Goal: Transaction & Acquisition: Purchase product/service

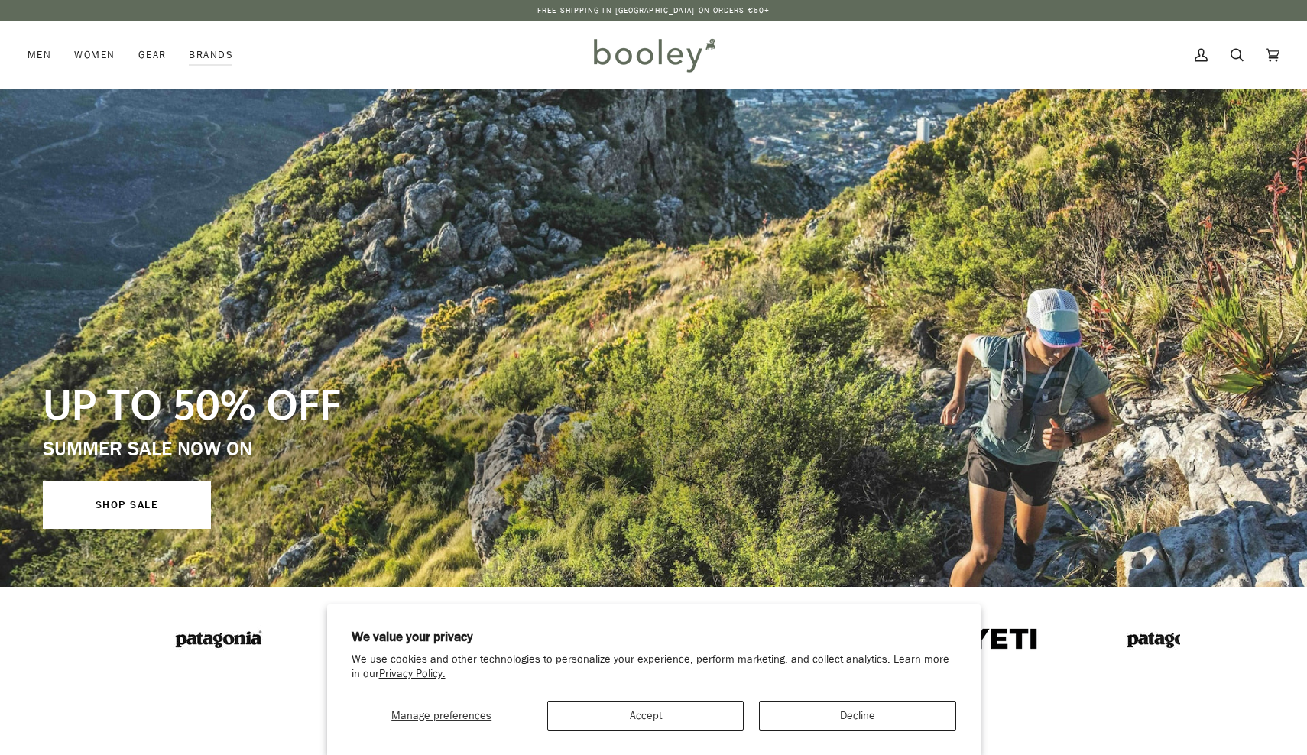
click at [636, 723] on button "Accept" at bounding box center [645, 716] width 196 height 30
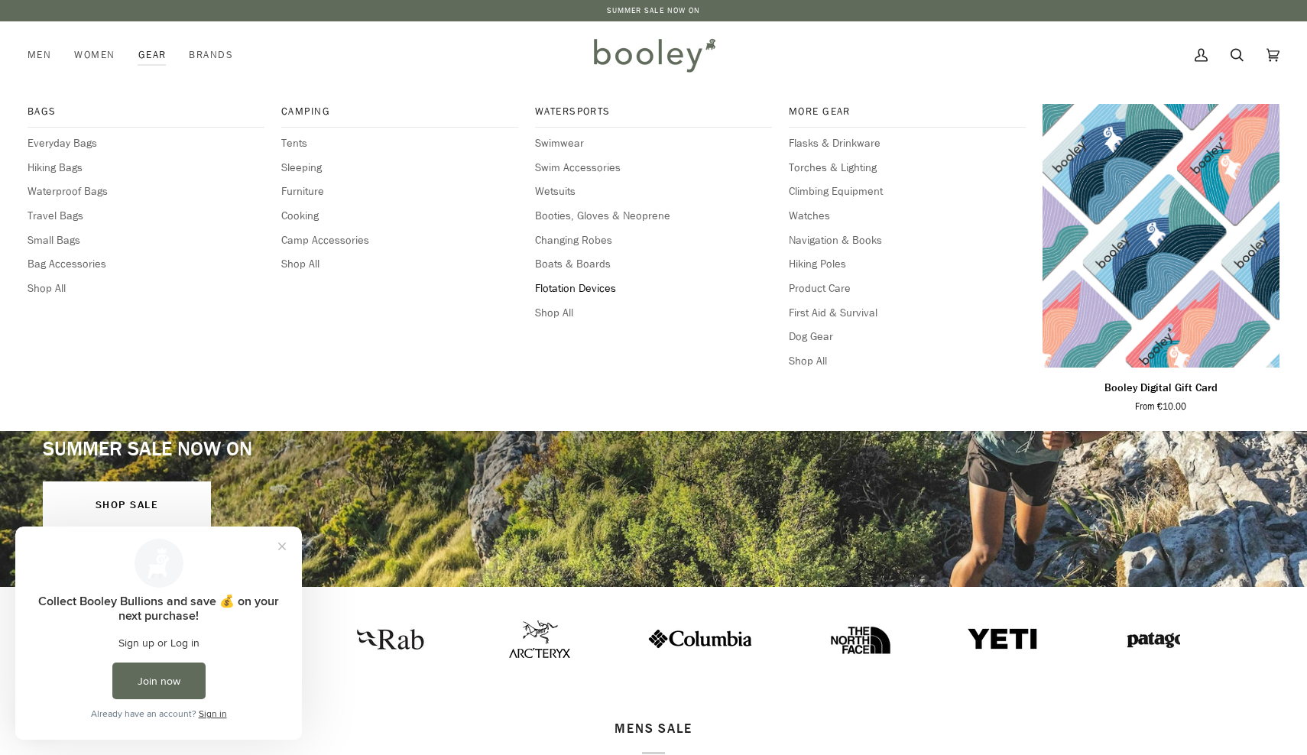
click at [569, 287] on span "Flotation Devices" at bounding box center [653, 288] width 237 height 17
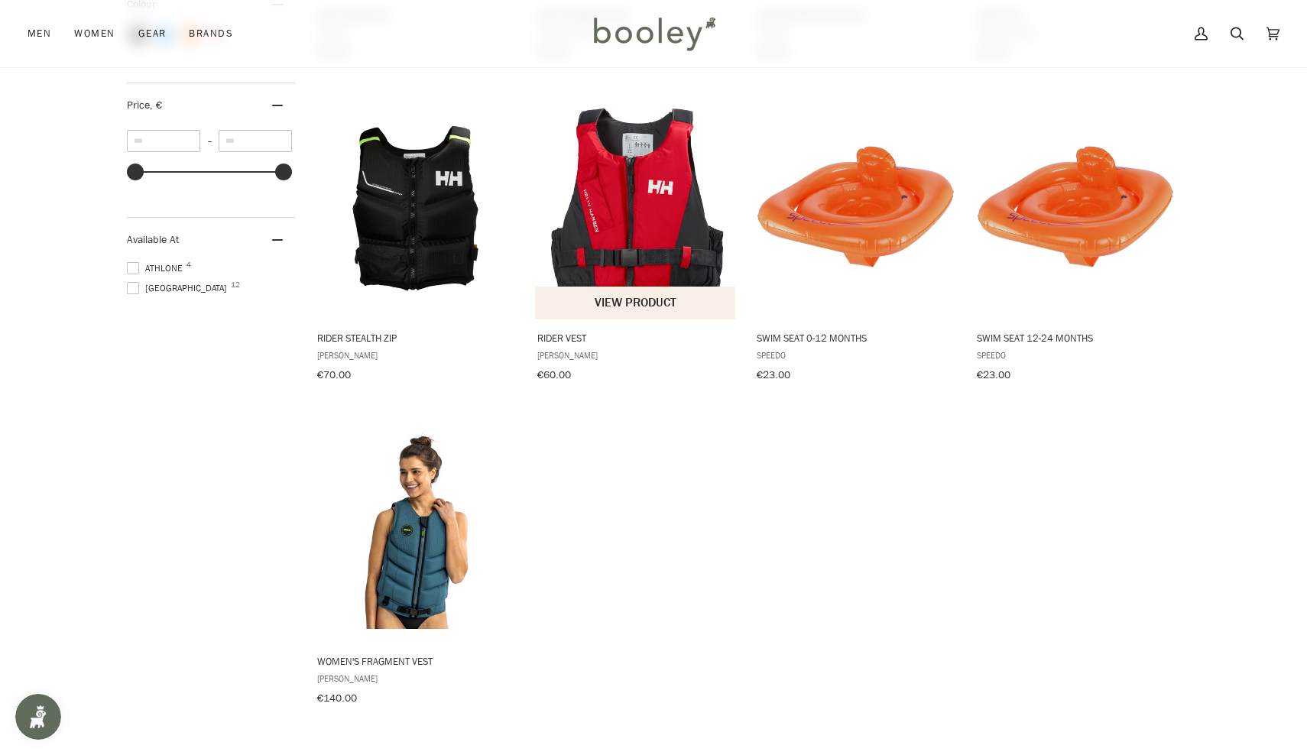
scroll to position [823, 0]
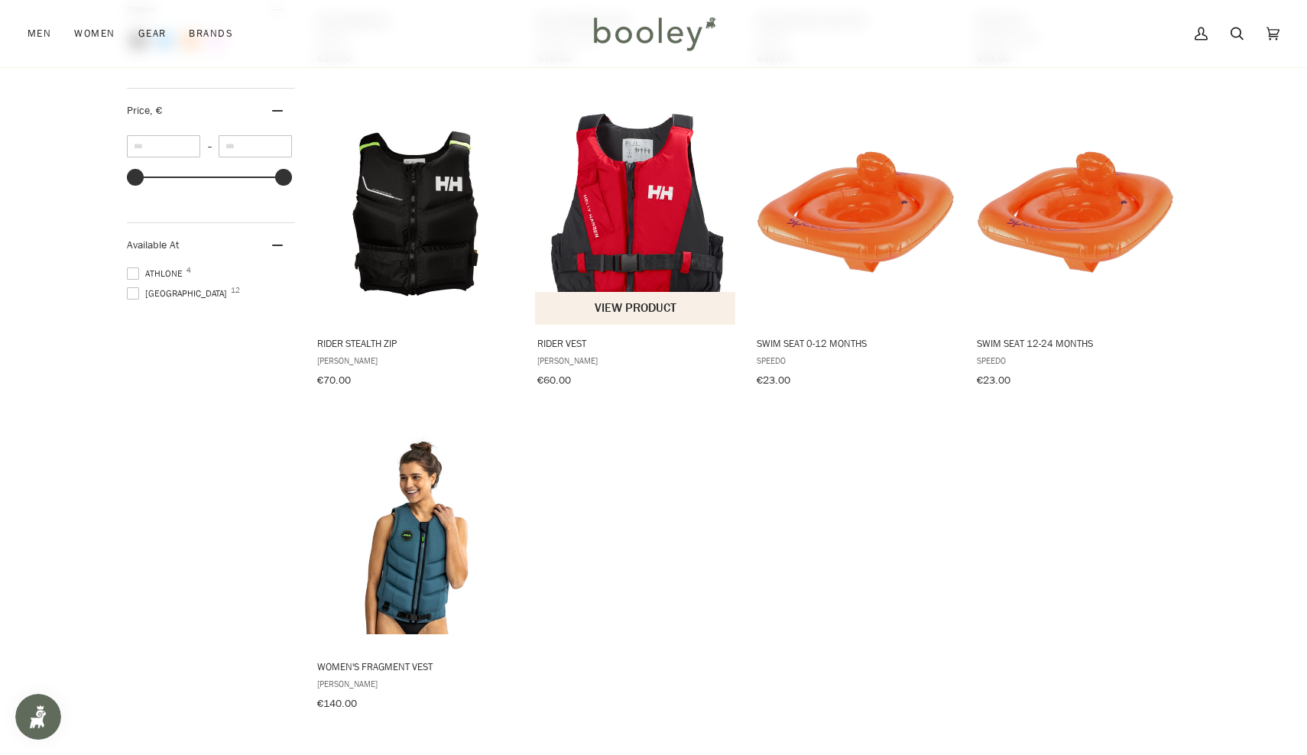
click at [617, 178] on img "Rider Vest" at bounding box center [636, 210] width 203 height 203
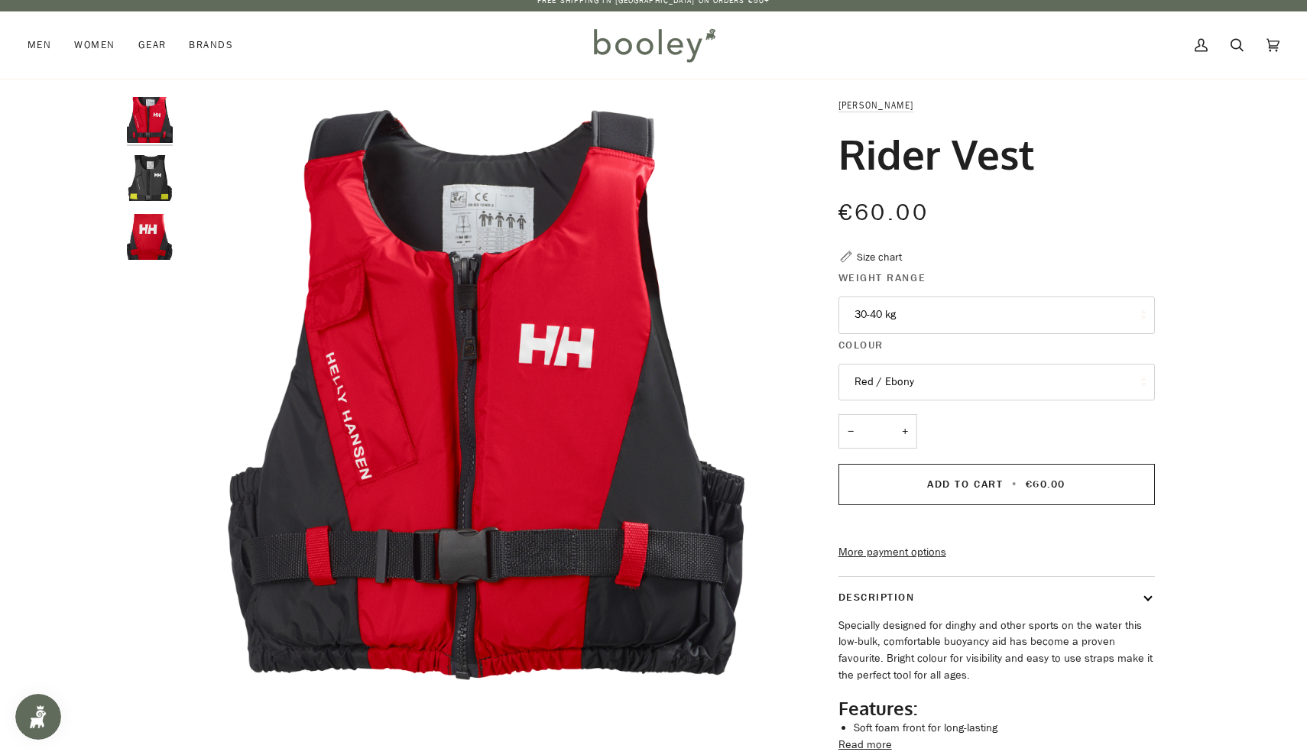
click at [922, 314] on button "30-40 kg" at bounding box center [996, 315] width 316 height 37
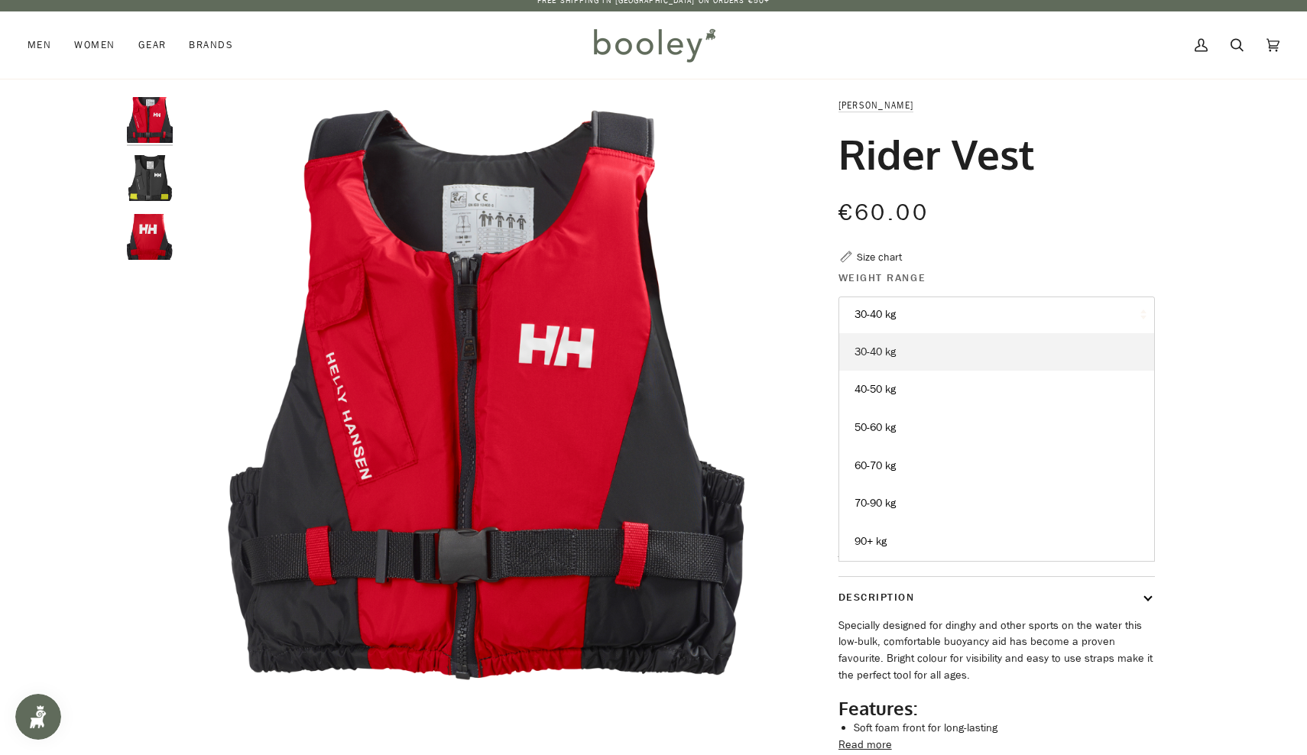
click at [924, 361] on link "30-40 kg" at bounding box center [996, 352] width 315 height 38
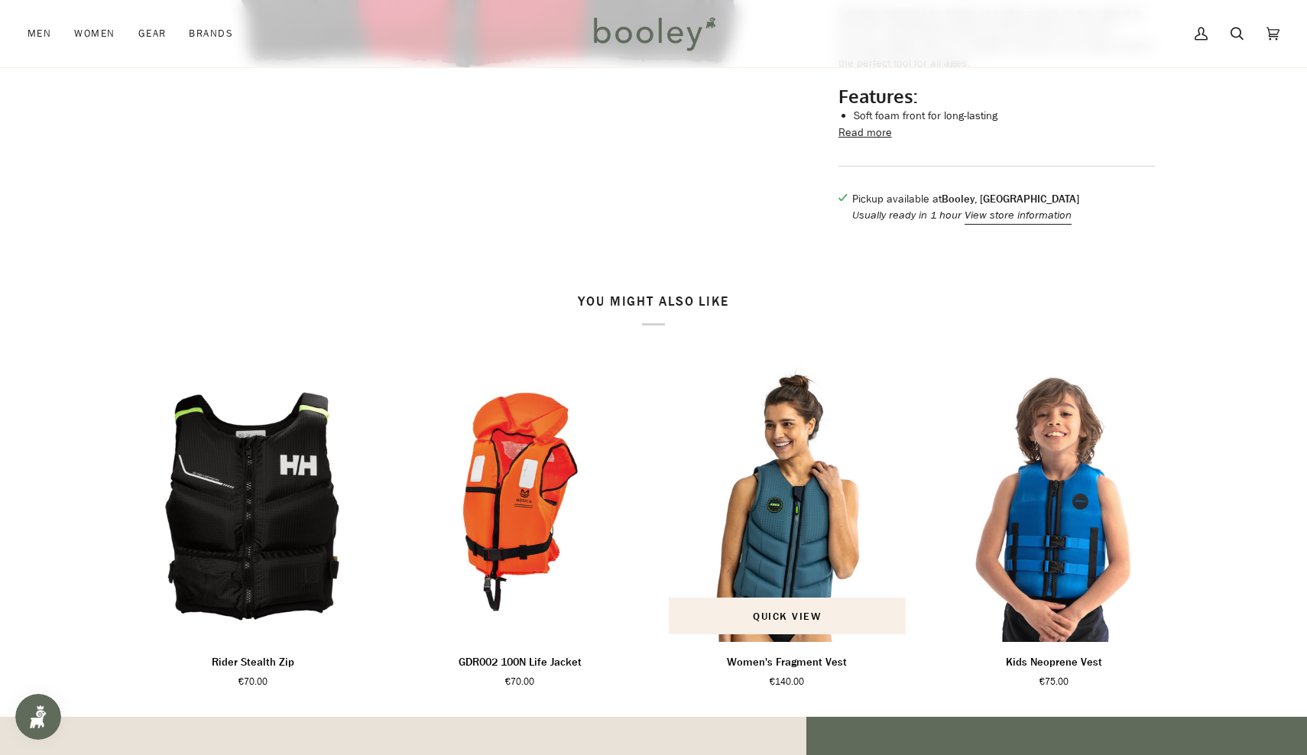
scroll to position [653, 0]
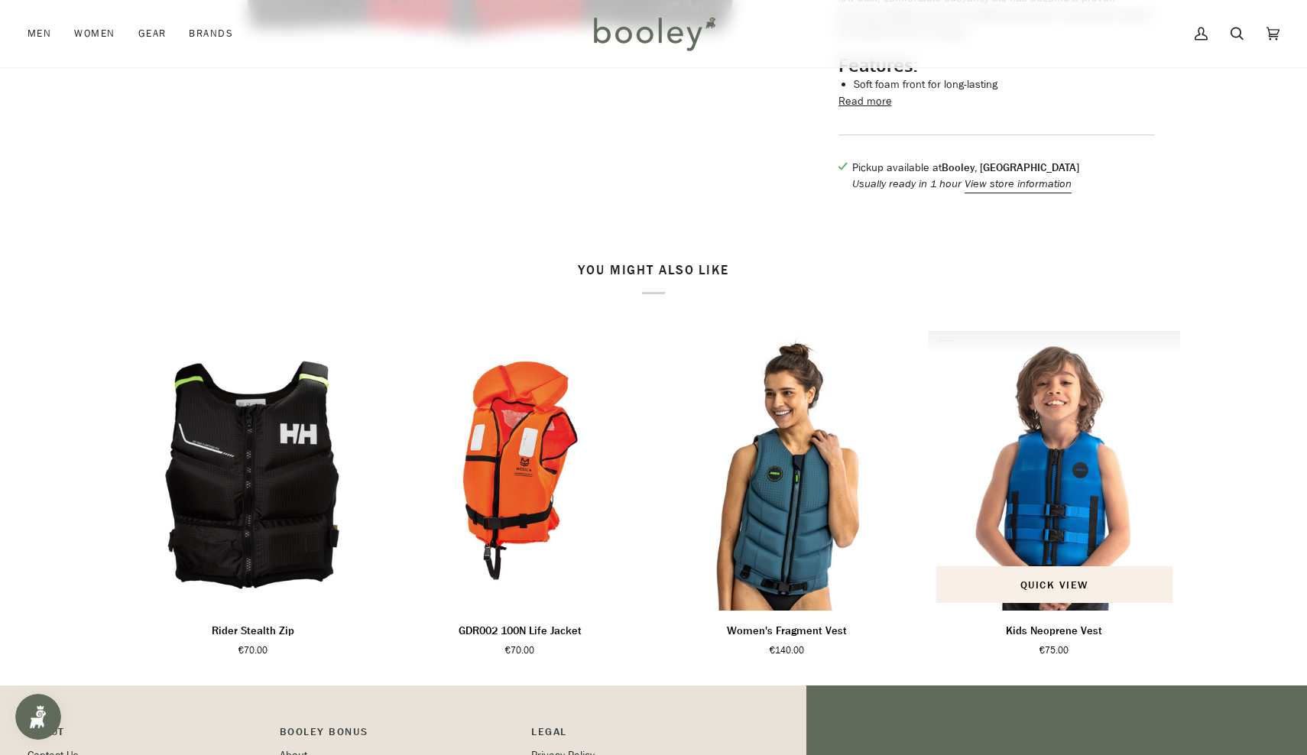
click at [1063, 540] on img "Kids Neoprene Vest" at bounding box center [1055, 471] width 252 height 280
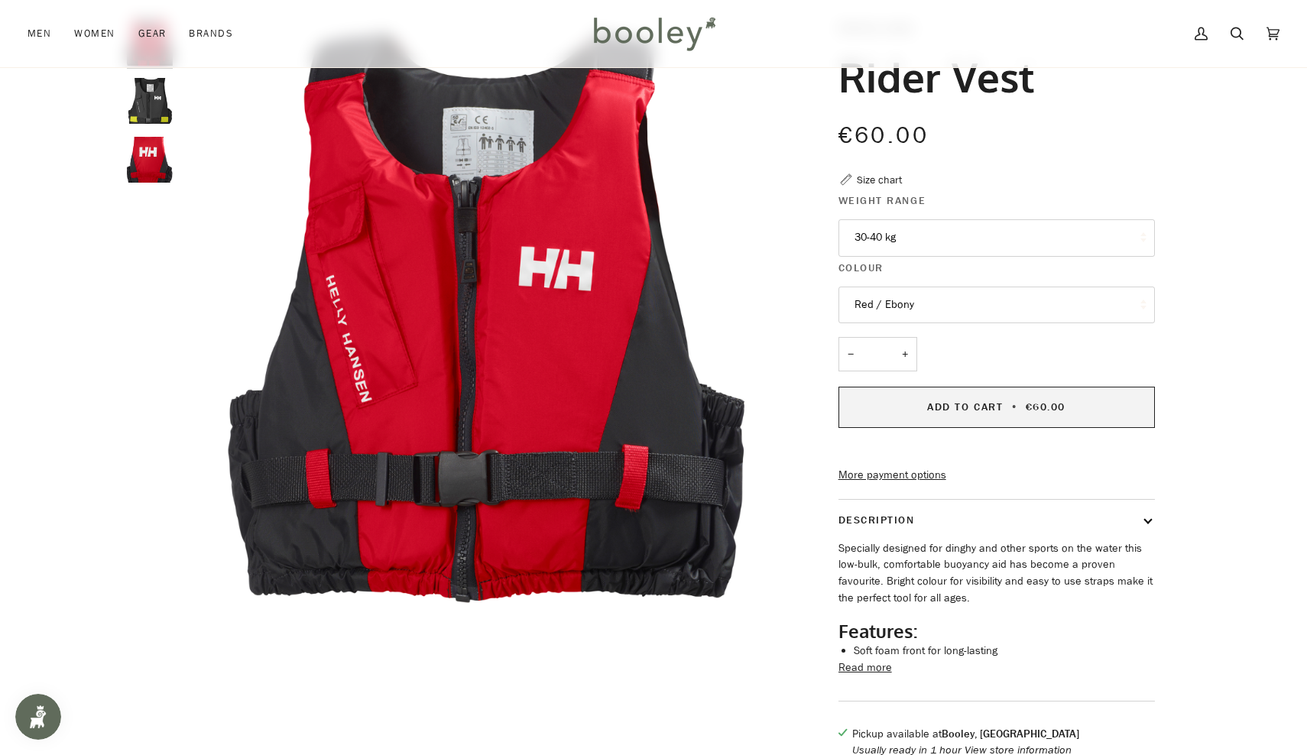
scroll to position [56, 0]
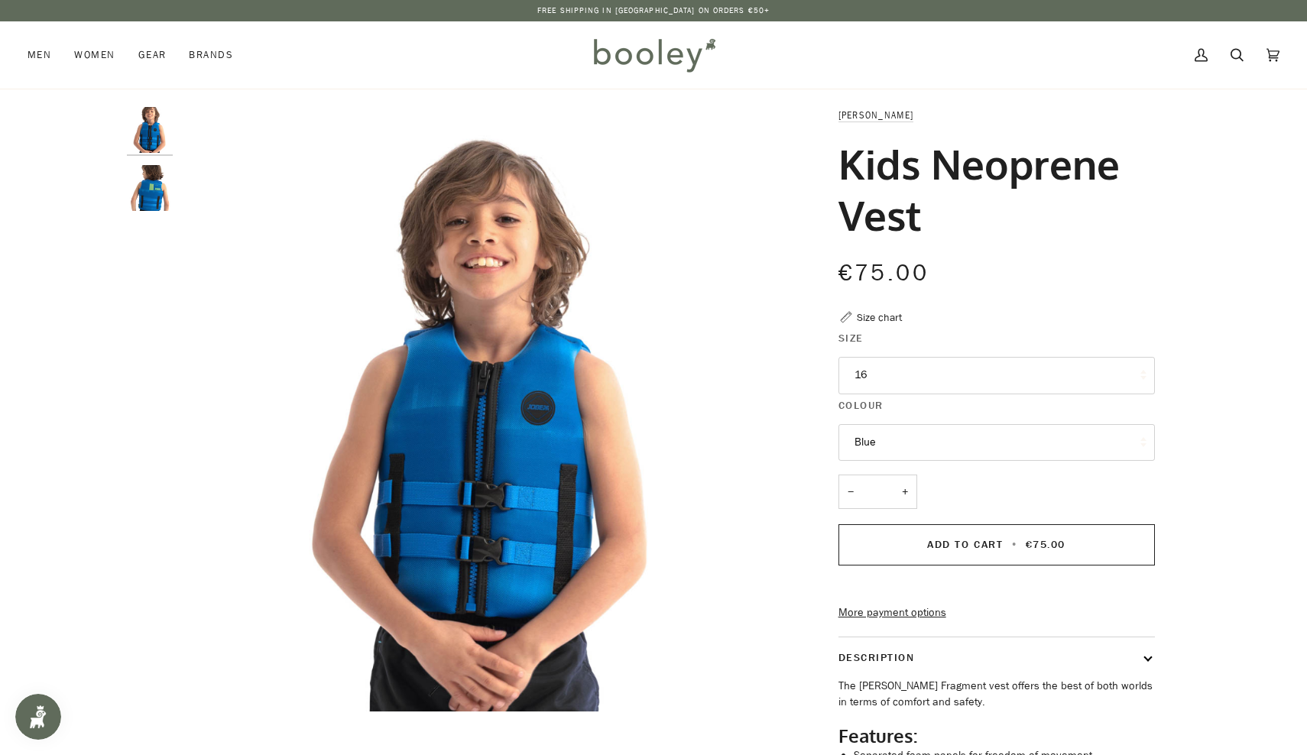
click at [145, 191] on img "Jobe Kids Neoprene Vest Blue - Booley Galway" at bounding box center [150, 188] width 46 height 46
